Goal: Task Accomplishment & Management: Use online tool/utility

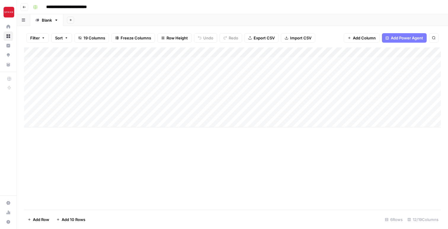
click at [272, 74] on div "Add Column" at bounding box center [232, 87] width 417 height 80
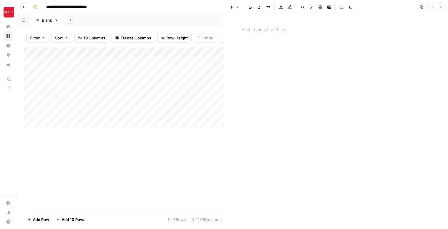
click at [296, 79] on div at bounding box center [336, 117] width 197 height 186
click at [267, 35] on div at bounding box center [336, 30] width 197 height 12
paste div
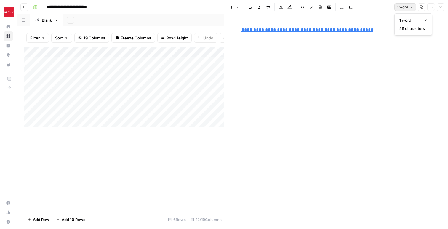
click at [403, 6] on span "1 word" at bounding box center [402, 6] width 11 height 5
click at [377, 30] on p "**********" at bounding box center [336, 30] width 190 height 8
click at [337, 51] on p at bounding box center [336, 55] width 190 height 8
click at [315, 41] on p at bounding box center [336, 43] width 190 height 8
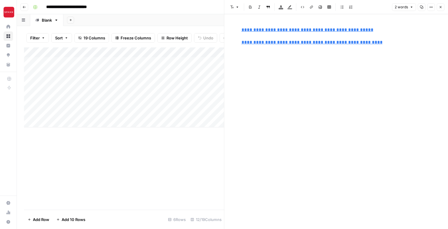
click at [296, 73] on div "**********" at bounding box center [336, 117] width 197 height 186
click at [387, 46] on div "**********" at bounding box center [336, 42] width 197 height 37
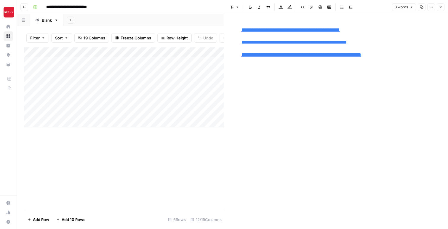
click at [282, 73] on div "**********" at bounding box center [336, 117] width 197 height 186
click at [401, 58] on div "**********" at bounding box center [336, 42] width 197 height 37
click at [441, 5] on icon "button" at bounding box center [441, 7] width 4 height 4
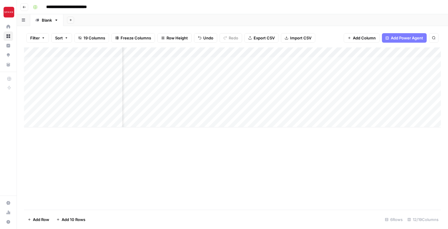
scroll to position [0, 89]
click at [339, 72] on div "Add Column" at bounding box center [232, 87] width 417 height 80
click at [295, 72] on div "Add Column" at bounding box center [232, 87] width 417 height 80
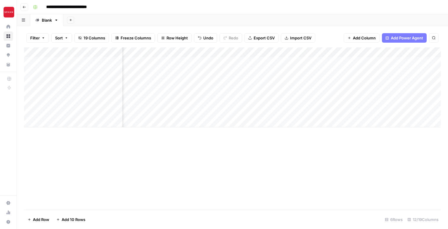
click at [349, 193] on div "Add Column" at bounding box center [232, 128] width 417 height 162
click at [306, 71] on div "Add Column" at bounding box center [232, 87] width 417 height 80
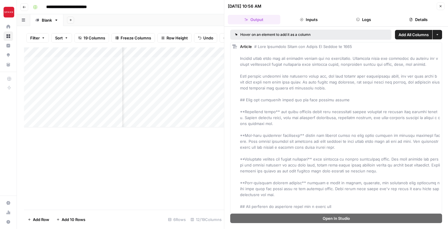
click at [191, 164] on div "Add Column" at bounding box center [124, 128] width 200 height 162
click at [442, 4] on button "Close" at bounding box center [441, 6] width 8 height 8
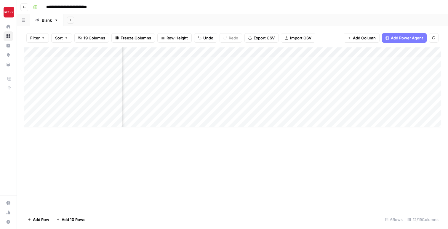
scroll to position [0, 255]
click at [331, 71] on div "Add Column" at bounding box center [232, 87] width 417 height 80
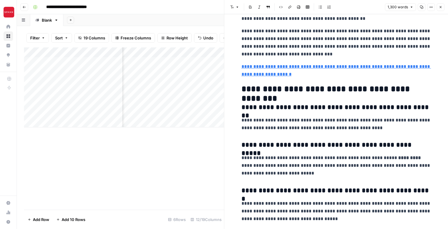
scroll to position [1127, 0]
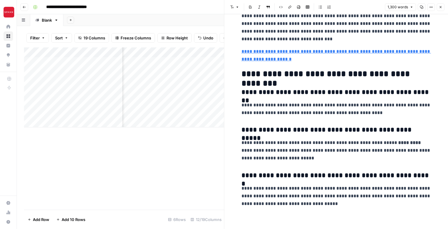
click at [441, 7] on icon "button" at bounding box center [441, 7] width 4 height 4
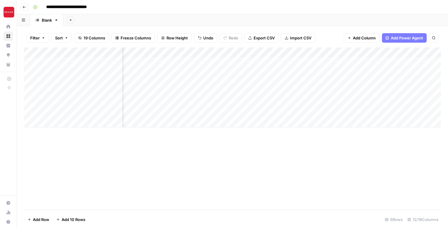
scroll to position [0, 383]
click at [253, 71] on div "Add Column" at bounding box center [232, 87] width 417 height 80
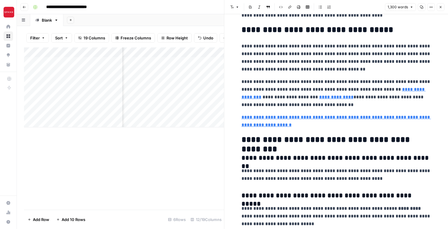
scroll to position [1072, 0]
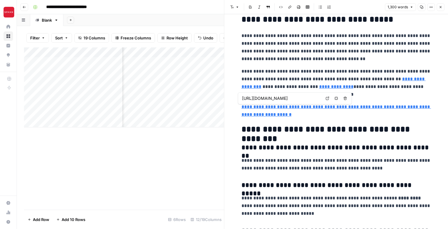
click at [151, 179] on div "Add Column" at bounding box center [124, 128] width 200 height 162
type input "[URL][DOMAIN_NAME]"
click at [439, 7] on icon "button" at bounding box center [441, 7] width 4 height 4
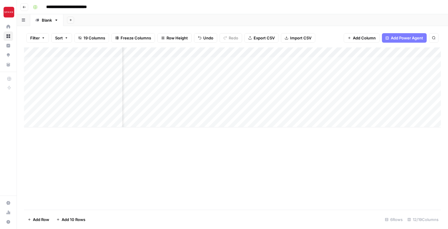
scroll to position [0, 84]
click at [337, 53] on div "Add Column" at bounding box center [232, 87] width 417 height 80
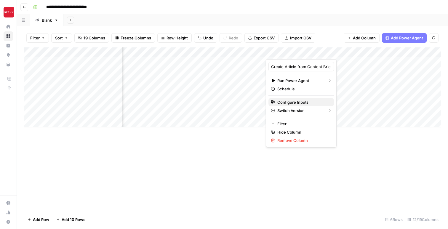
click at [298, 100] on span "Configure Inputs" at bounding box center [303, 102] width 52 height 6
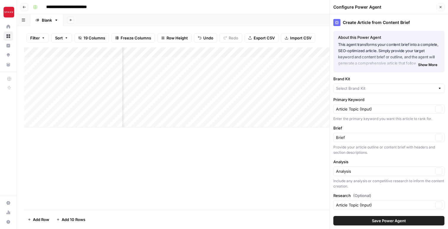
type input "SPANX"
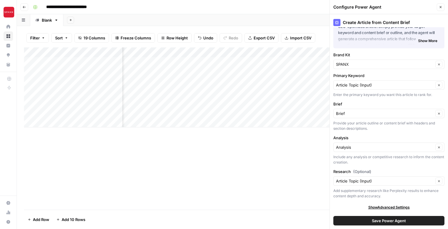
click at [415, 184] on div "Article Topic (Input) Clear" at bounding box center [388, 180] width 111 height 9
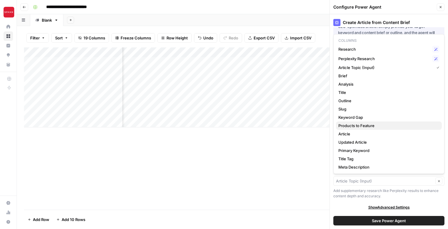
click at [386, 127] on span "Products to Feature" at bounding box center [387, 126] width 99 height 6
type input "Products to Feature"
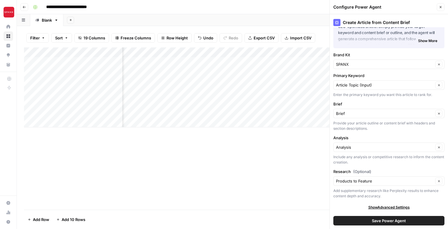
click at [384, 222] on span "Save Power Agent" at bounding box center [389, 221] width 34 height 6
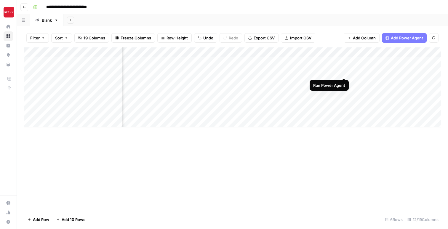
click at [342, 73] on div "Add Column" at bounding box center [232, 87] width 417 height 80
click at [382, 71] on div "Add Column" at bounding box center [232, 87] width 417 height 80
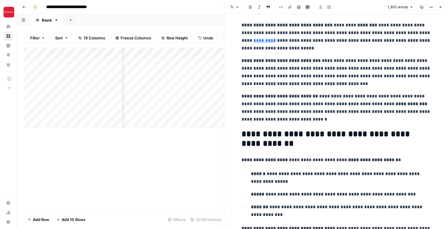
scroll to position [568, 0]
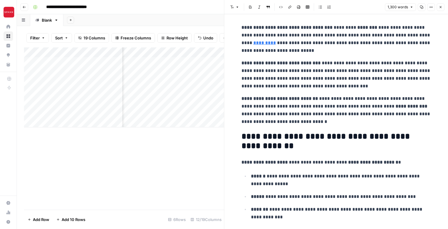
click at [187, 152] on div "Add Column" at bounding box center [124, 128] width 200 height 162
click at [439, 8] on icon "button" at bounding box center [440, 7] width 2 height 2
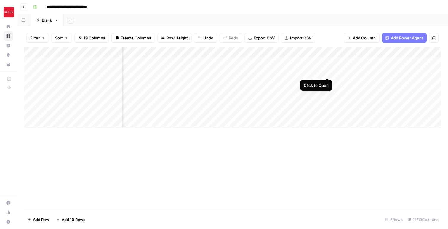
click at [326, 73] on div "Add Column" at bounding box center [232, 87] width 417 height 80
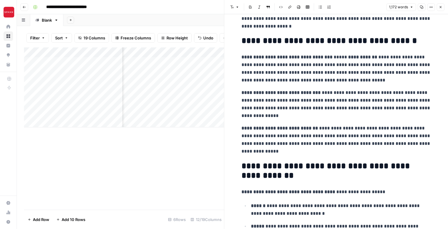
scroll to position [505, 0]
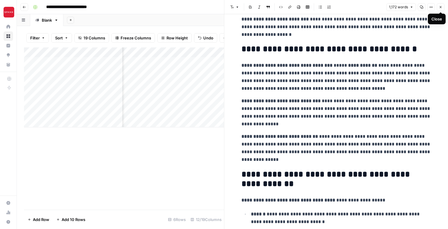
click at [442, 7] on icon "button" at bounding box center [441, 7] width 4 height 4
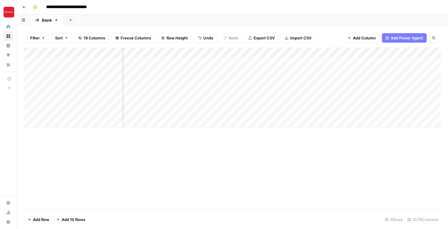
click at [327, 53] on div "Add Column" at bounding box center [232, 87] width 417 height 80
click at [270, 169] on div "Add Column" at bounding box center [232, 128] width 417 height 162
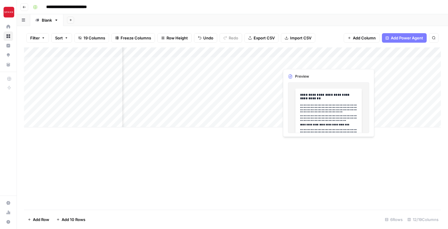
click at [292, 54] on div "Add Column" at bounding box center [232, 87] width 417 height 80
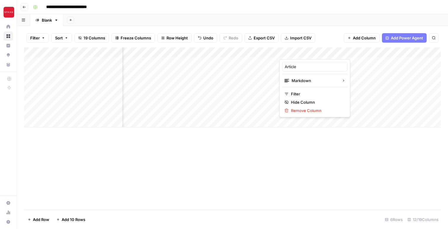
click at [245, 144] on div "Add Column" at bounding box center [232, 128] width 417 height 162
click at [267, 72] on div "Add Column" at bounding box center [232, 87] width 417 height 80
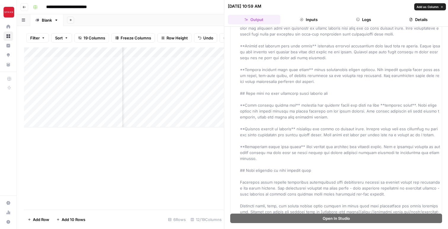
scroll to position [729, 0]
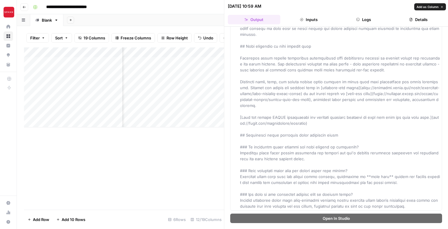
click at [150, 163] on div "Add Column" at bounding box center [124, 128] width 200 height 162
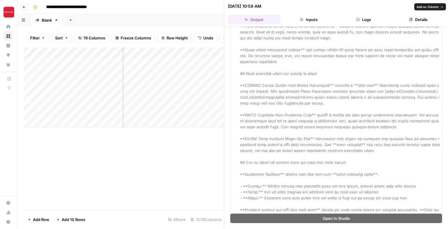
scroll to position [345, 0]
click at [174, 164] on div "Add Column" at bounding box center [124, 128] width 200 height 162
click at [440, 7] on icon "button" at bounding box center [441, 6] width 4 height 4
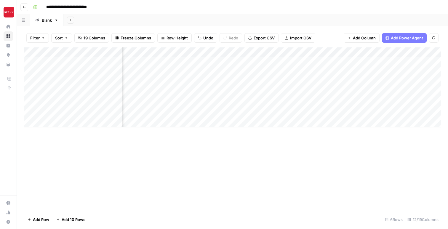
scroll to position [0, 57]
click at [288, 52] on div "Add Column" at bounding box center [232, 87] width 417 height 80
click at [230, 173] on div "Add Column" at bounding box center [232, 128] width 417 height 162
click at [206, 52] on div "Add Column" at bounding box center [232, 87] width 417 height 80
click at [174, 165] on div "Add Column" at bounding box center [232, 128] width 417 height 162
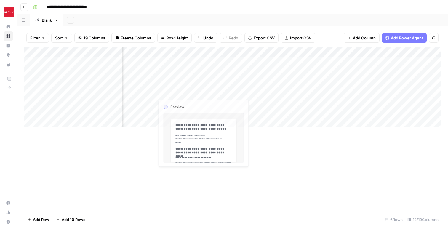
scroll to position [0, 0]
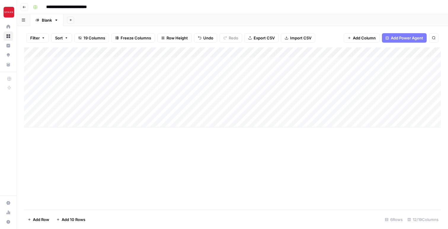
click at [200, 54] on div "Add Column" at bounding box center [232, 87] width 417 height 80
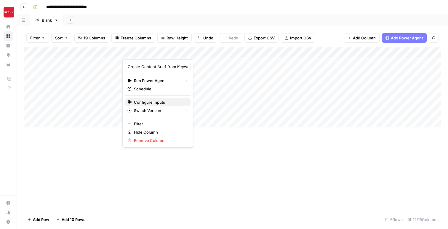
click at [148, 105] on span "Configure Inputs" at bounding box center [160, 102] width 52 height 6
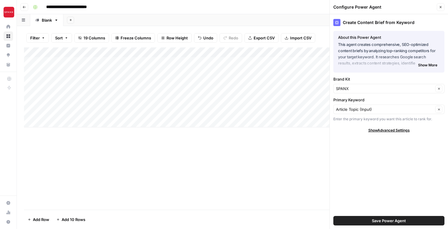
click at [397, 130] on span "Show Advanced Settings" at bounding box center [388, 130] width 41 height 5
click at [384, 150] on input "Version" at bounding box center [385, 148] width 99 height 6
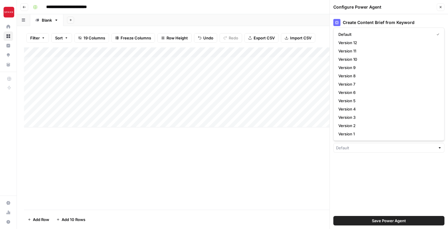
type input "Default"
click at [296, 169] on div "Add Column" at bounding box center [232, 128] width 417 height 162
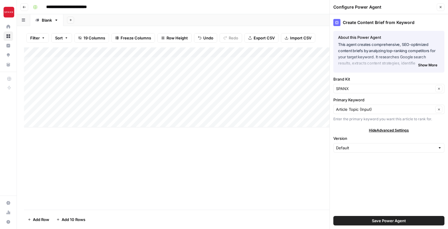
click at [437, 7] on button "Close" at bounding box center [441, 7] width 8 height 8
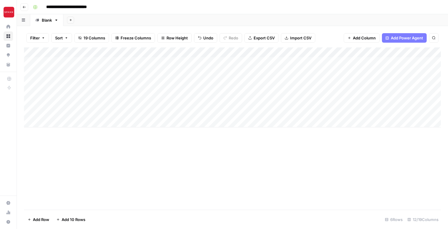
click at [225, 158] on div "Add Column" at bounding box center [232, 128] width 417 height 162
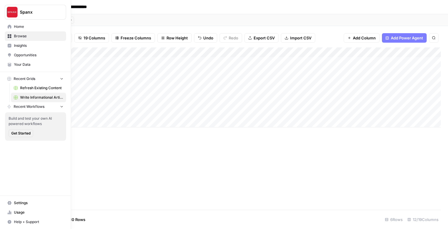
click at [9, 65] on icon at bounding box center [9, 64] width 4 height 4
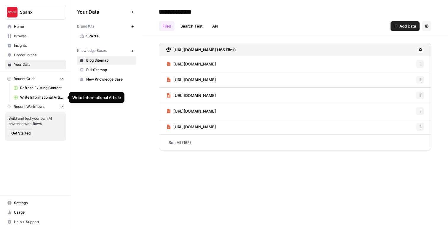
click at [38, 97] on span "Write Informational Article" at bounding box center [41, 97] width 43 height 5
